Goal: Find specific page/section: Find specific page/section

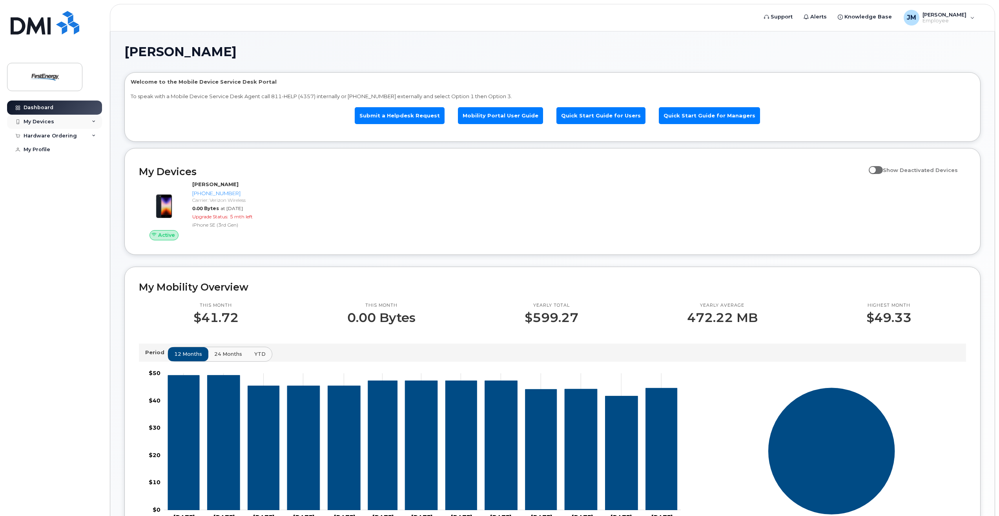
click at [61, 122] on div "My Devices" at bounding box center [54, 122] width 95 height 14
click at [77, 156] on div "([PERSON_NAME])" at bounding box center [72, 158] width 48 height 7
